Goal: Information Seeking & Learning: Find specific fact

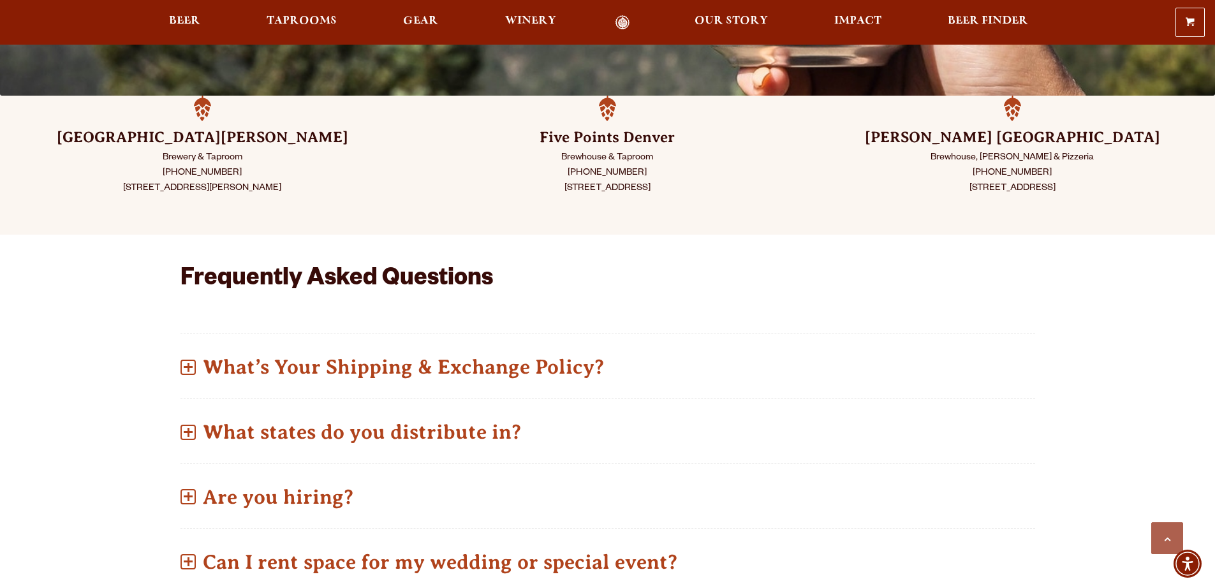
scroll to position [446, 0]
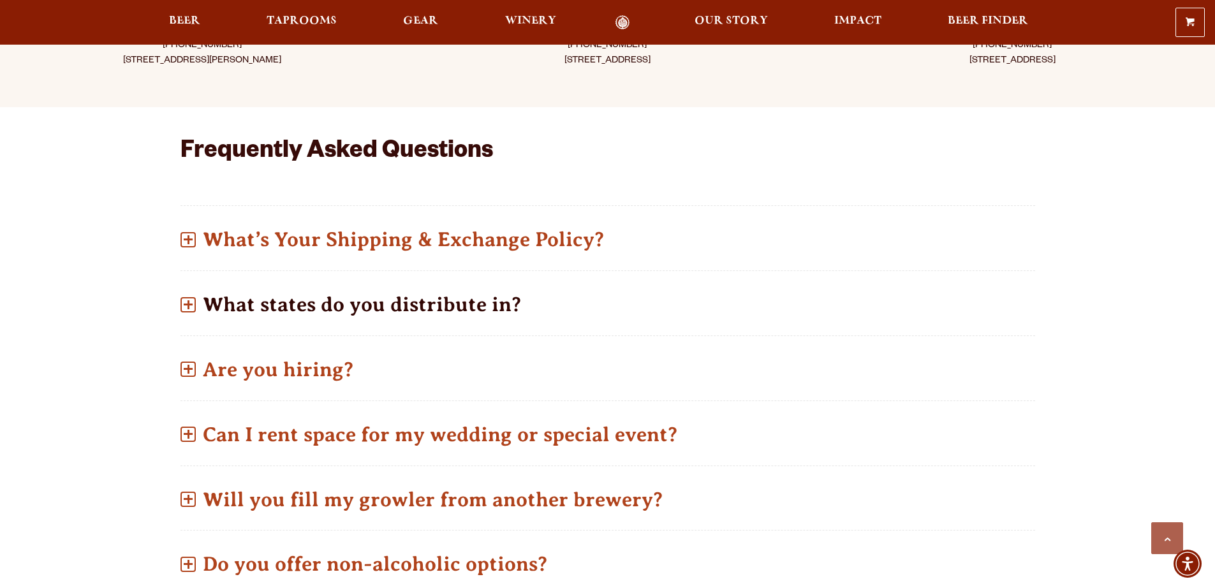
click at [349, 302] on p "What states do you distribute in?" at bounding box center [607, 304] width 855 height 45
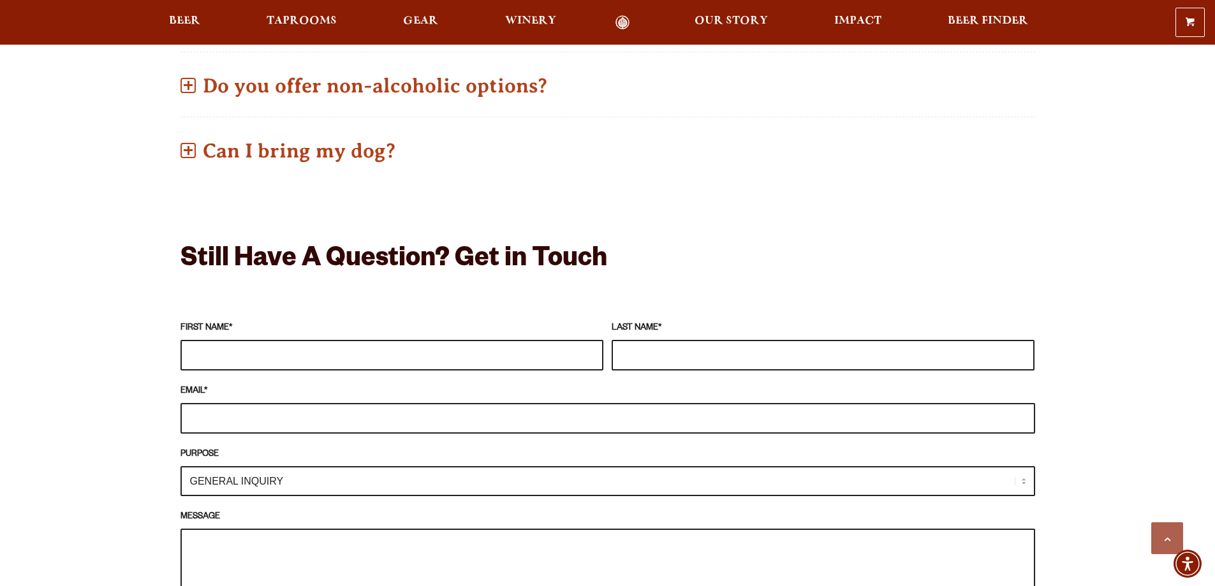
scroll to position [812, 0]
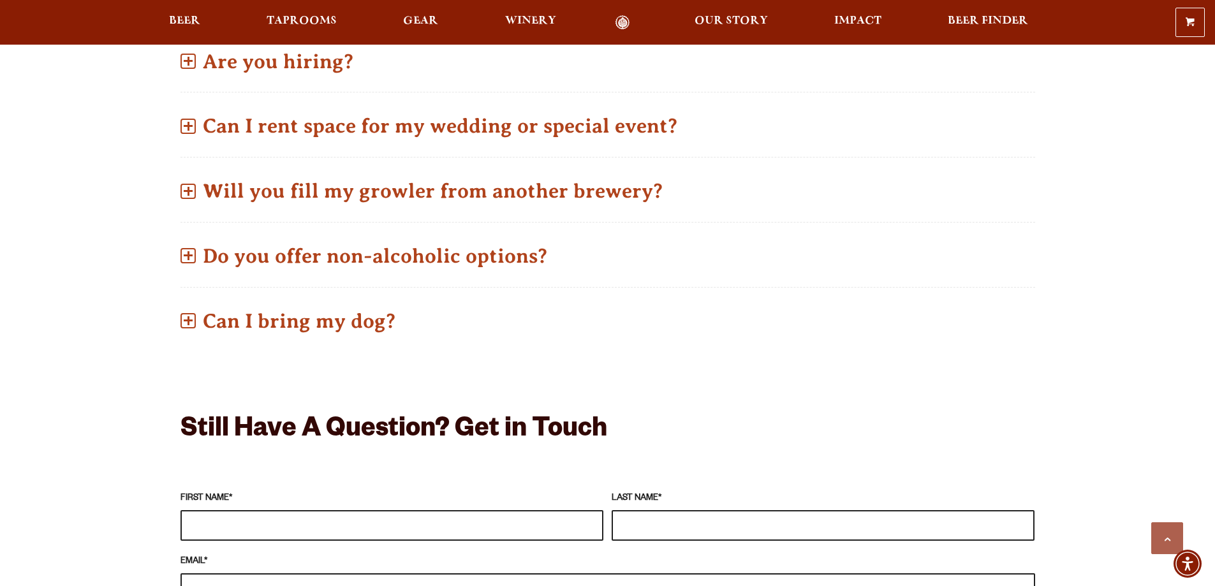
click at [186, 12] on div "0 Shopping Cart No products in the cart. Beer Taprooms Gear Winery Our Story Im…" at bounding box center [607, 22] width 1215 height 29
click at [187, 16] on span "Beer" at bounding box center [184, 21] width 31 height 10
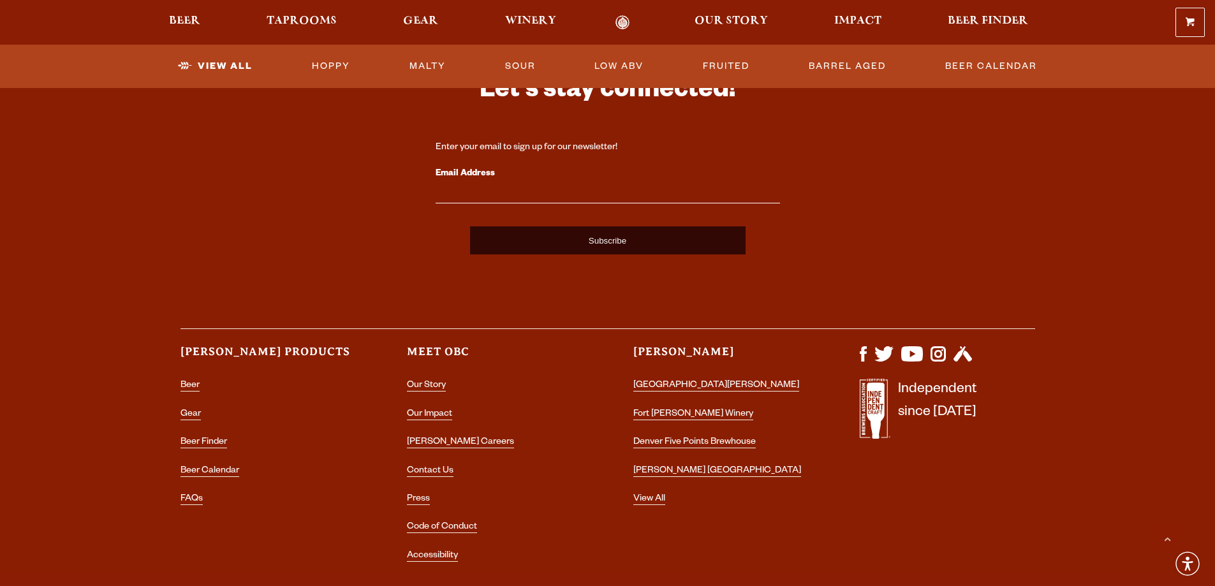
scroll to position [3189, 0]
